Goal: Task Accomplishment & Management: Manage account settings

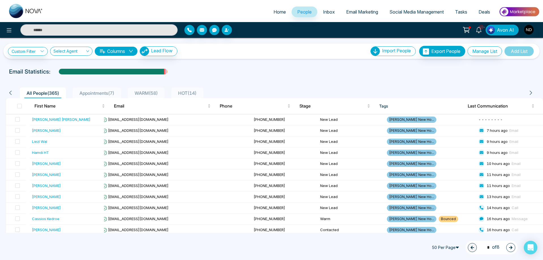
click at [47, 120] on div "Dupinder Kaur Bamber" at bounding box center [61, 120] width 59 height 6
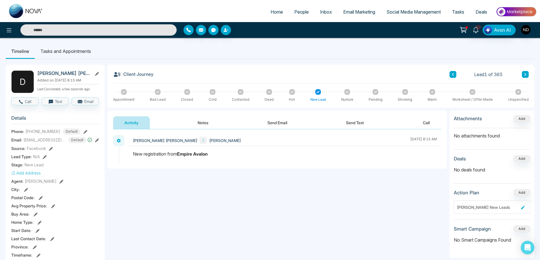
click at [204, 122] on button "Notes" at bounding box center [202, 122] width 33 height 13
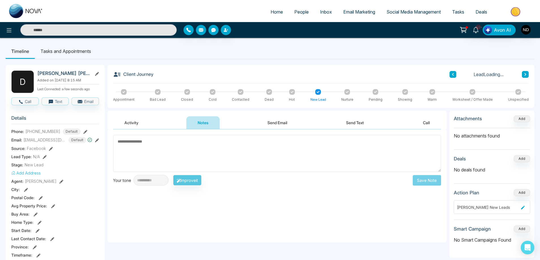
click at [210, 160] on textarea at bounding box center [277, 153] width 328 height 37
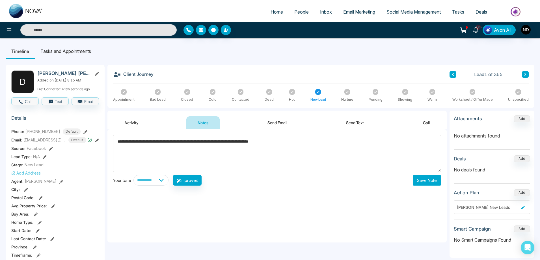
click at [0, 0] on div "*****" at bounding box center [0, 0] width 0 height 0
type textarea "**********"
click at [425, 181] on button "Save Note" at bounding box center [427, 180] width 28 height 10
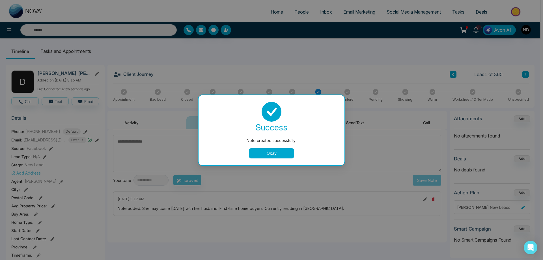
click at [273, 155] on button "Okay" at bounding box center [271, 153] width 45 height 10
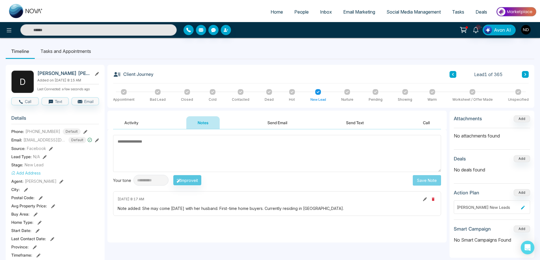
click at [434, 91] on icon at bounding box center [432, 92] width 3 height 3
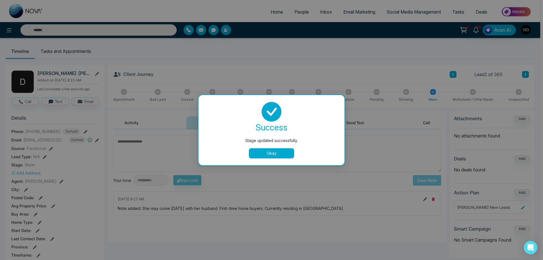
click at [290, 153] on button "Okay" at bounding box center [271, 153] width 45 height 10
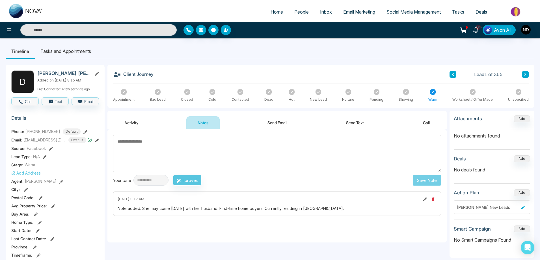
click at [341, 59] on ul "Timeline Tasks and Appointments" at bounding box center [270, 51] width 529 height 15
click at [528, 76] on button at bounding box center [525, 74] width 7 height 7
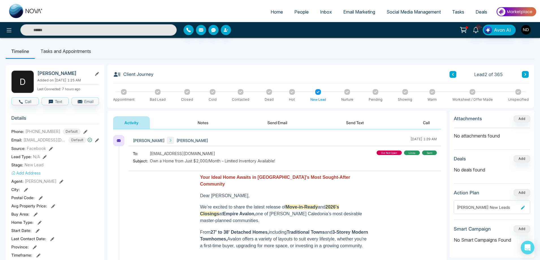
click at [527, 74] on button at bounding box center [525, 74] width 7 height 7
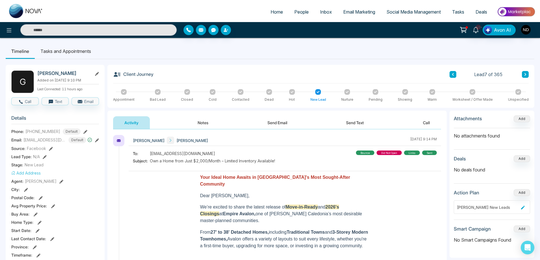
click at [242, 121] on div "Activity Notes Send Email Send Text Call" at bounding box center [277, 122] width 328 height 13
